Goal: Transaction & Acquisition: Purchase product/service

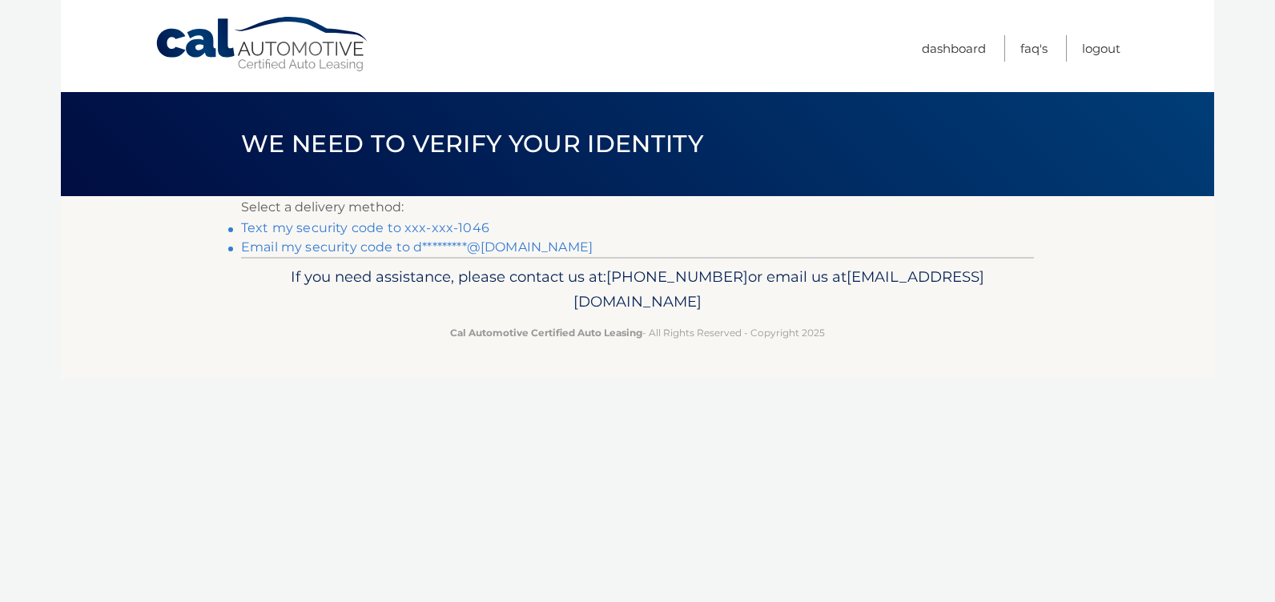
click at [469, 225] on link "Text my security code to xxx-xxx-1046" at bounding box center [365, 227] width 248 height 15
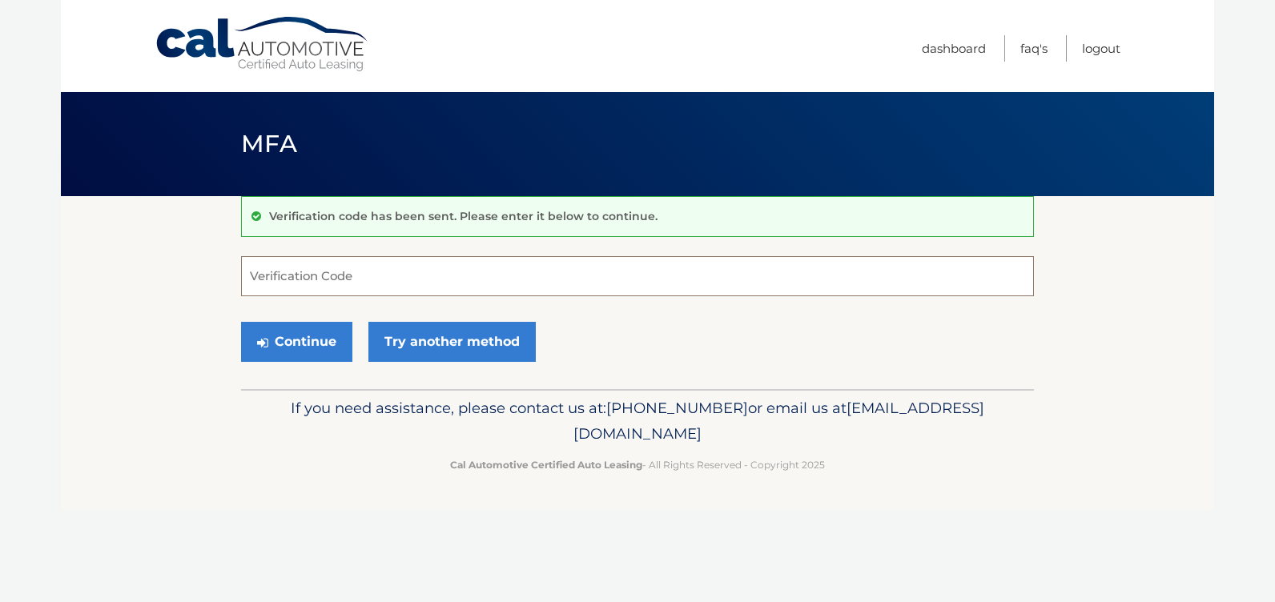
click at [448, 276] on input "Verification Code" at bounding box center [637, 276] width 793 height 40
type input "740860"
click at [312, 345] on button "Continue" at bounding box center [296, 342] width 111 height 40
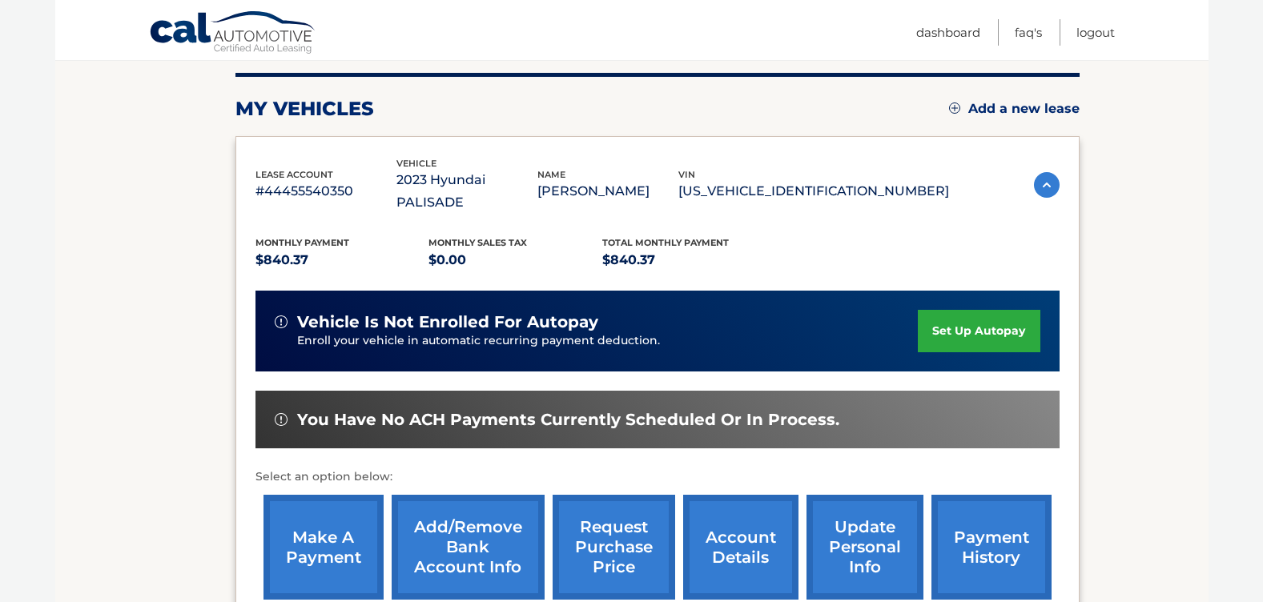
scroll to position [228, 0]
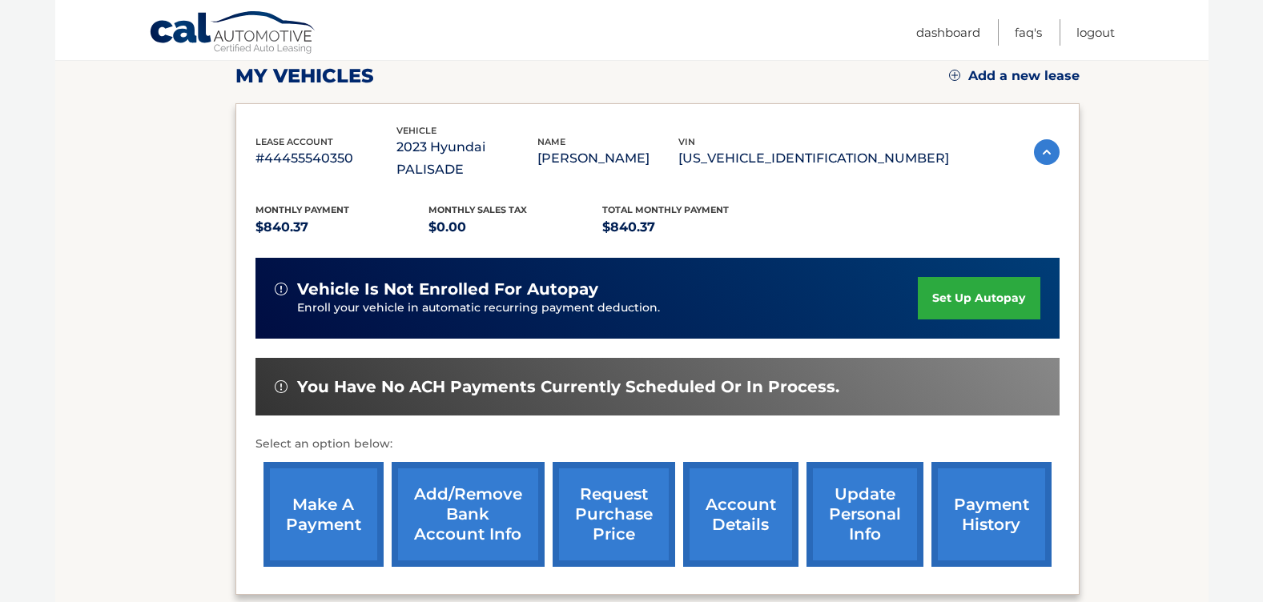
click at [331, 496] on link "make a payment" at bounding box center [323, 514] width 120 height 105
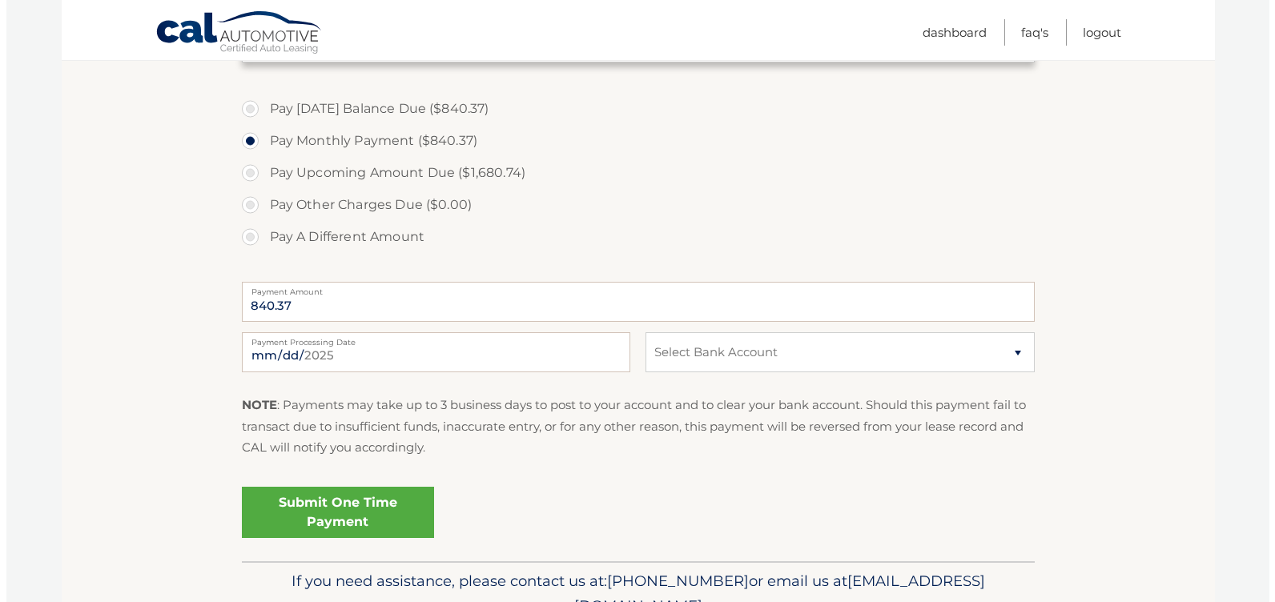
scroll to position [540, 0]
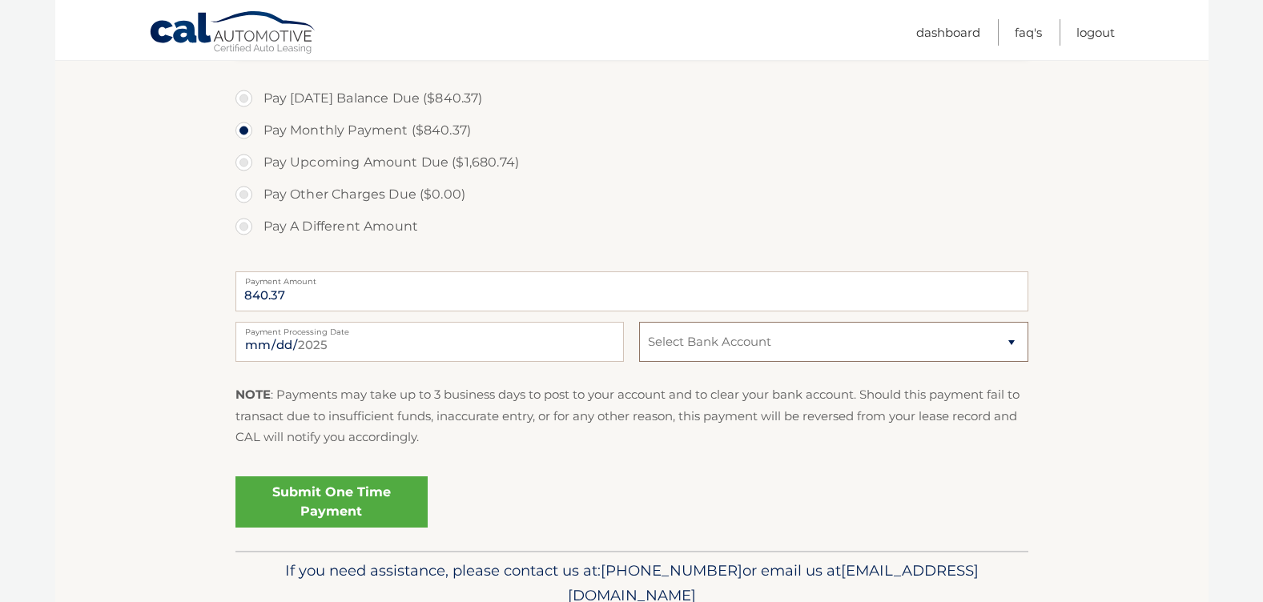
click at [722, 343] on select "Select Bank Account Savings USAA FEDERAL SAVINGS BANK *****7823 Checking CITIZE…" at bounding box center [833, 342] width 388 height 40
select select "N2QxNjI2ZDAtNWQxNC00MTIyLTg3NDctYWQ1Mzk3NjljY2Vj"
click at [639, 322] on select "Select Bank Account Savings USAA FEDERAL SAVINGS BANK *****7823 Checking CITIZE…" at bounding box center [833, 342] width 388 height 40
click at [323, 496] on link "Submit One Time Payment" at bounding box center [331, 501] width 192 height 51
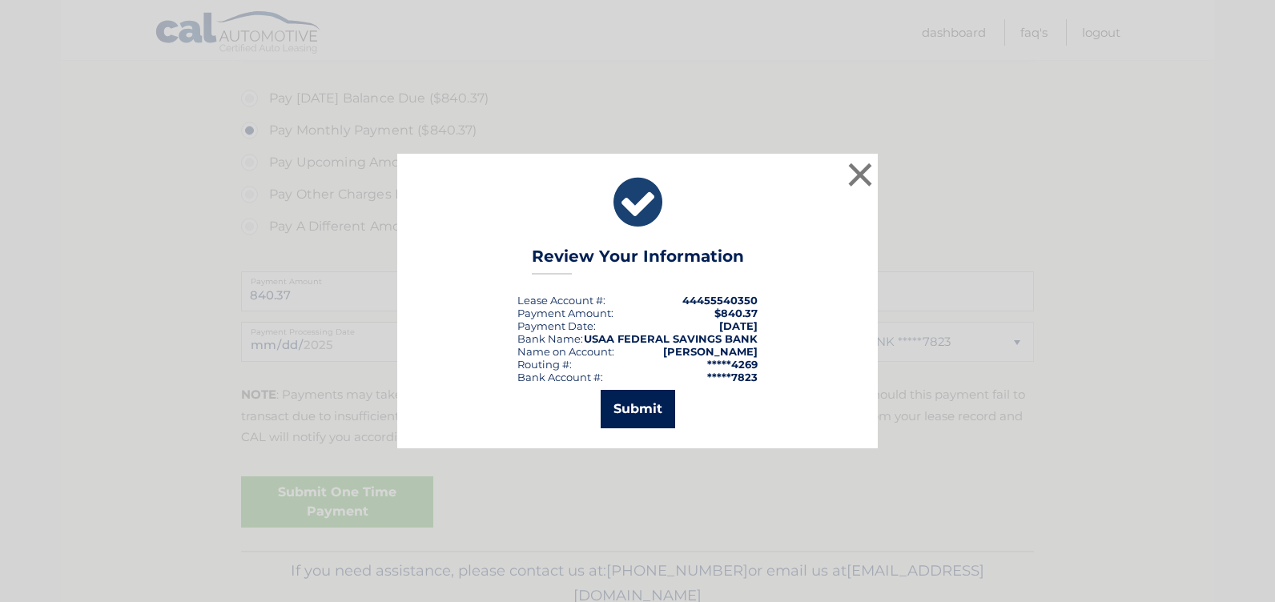
click at [621, 410] on button "Submit" at bounding box center [637, 409] width 74 height 38
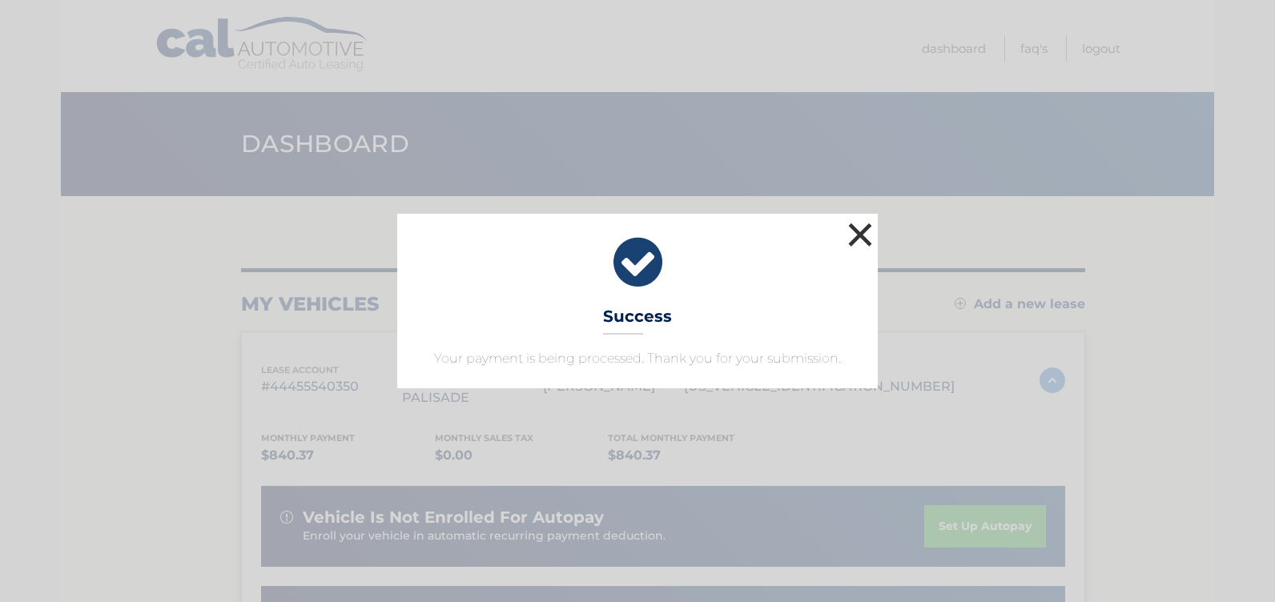
click at [864, 233] on button "×" at bounding box center [860, 235] width 32 height 32
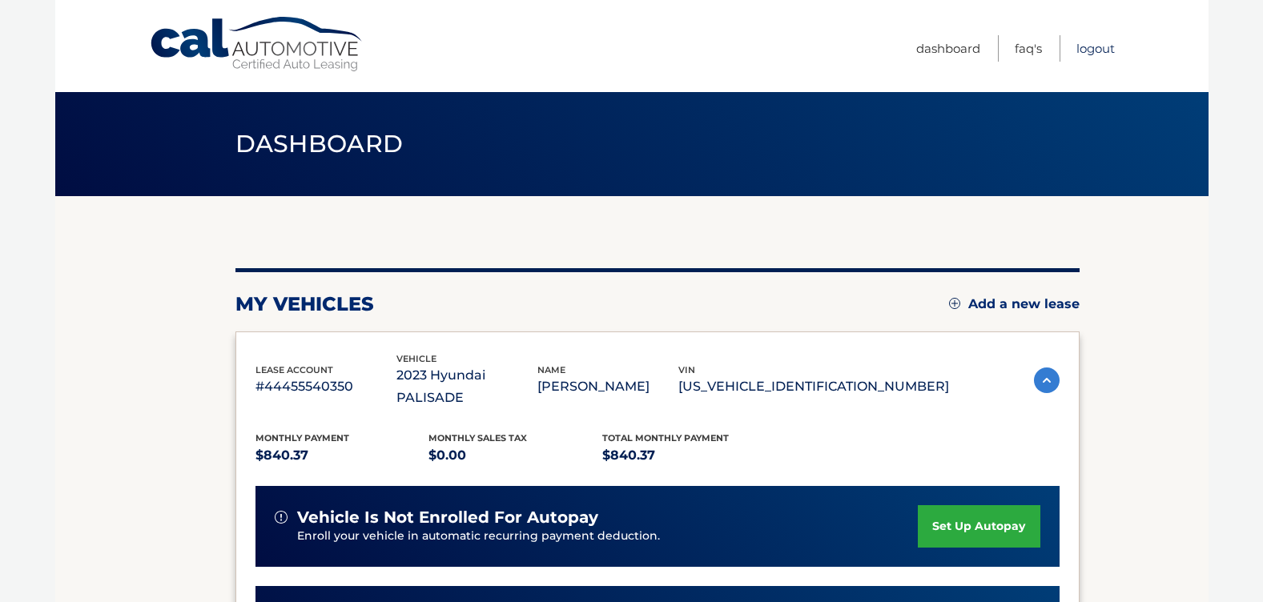
click at [1086, 50] on link "Logout" at bounding box center [1095, 48] width 38 height 26
